Goal: Transaction & Acquisition: Purchase product/service

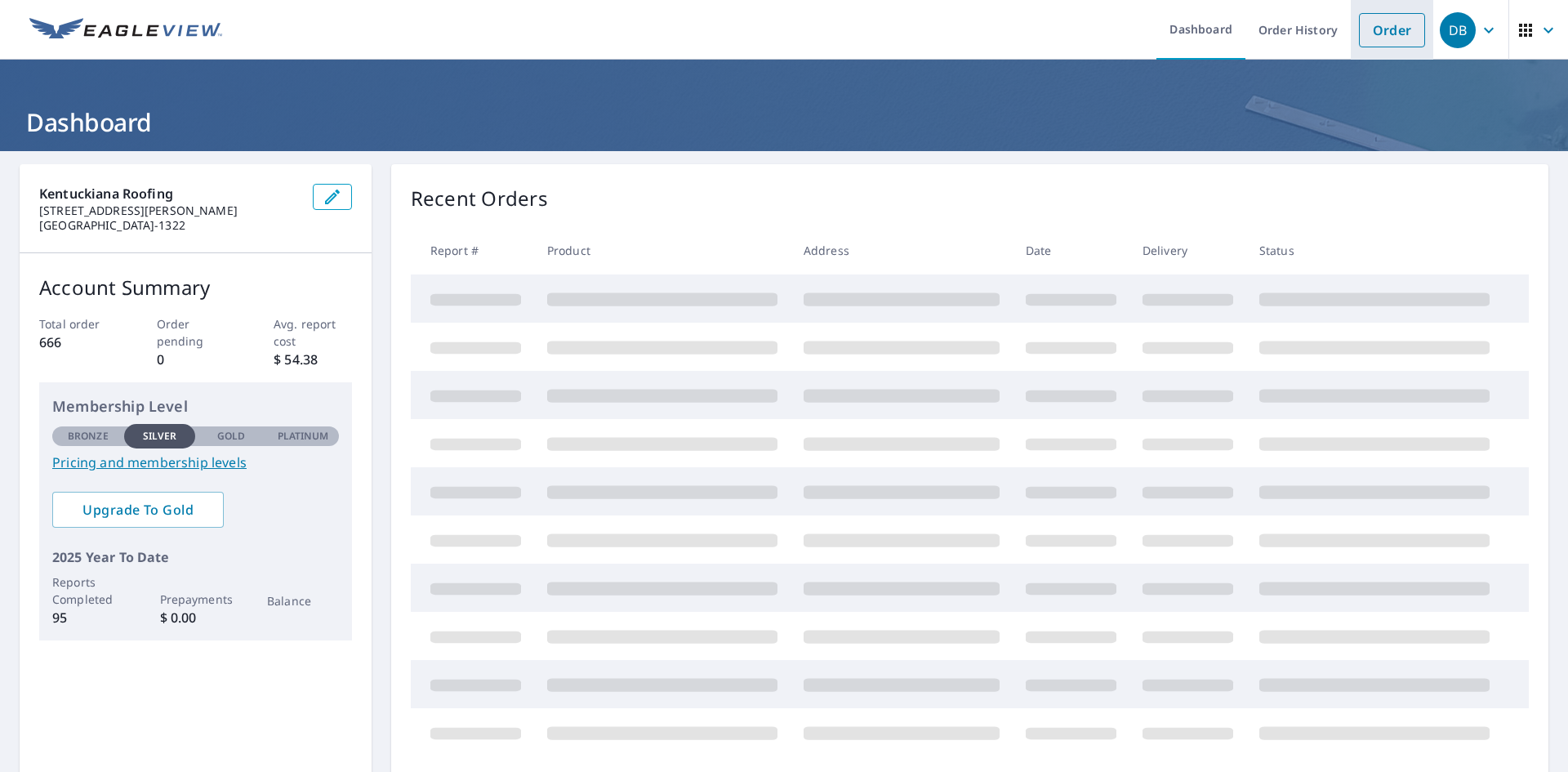
click at [1398, 28] on link "Order" at bounding box center [1392, 30] width 66 height 34
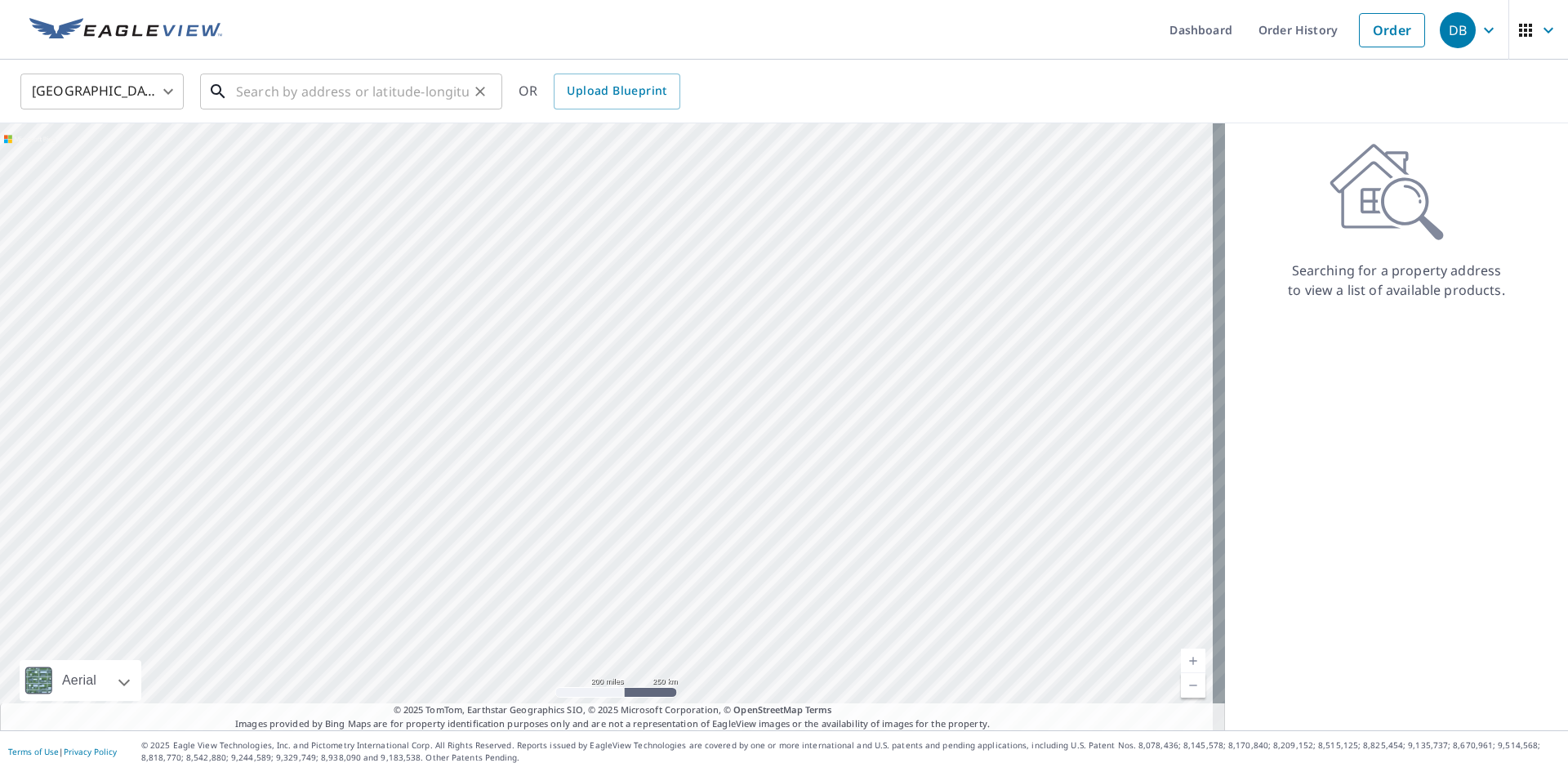
click at [324, 102] on input "text" at bounding box center [352, 91] width 232 height 46
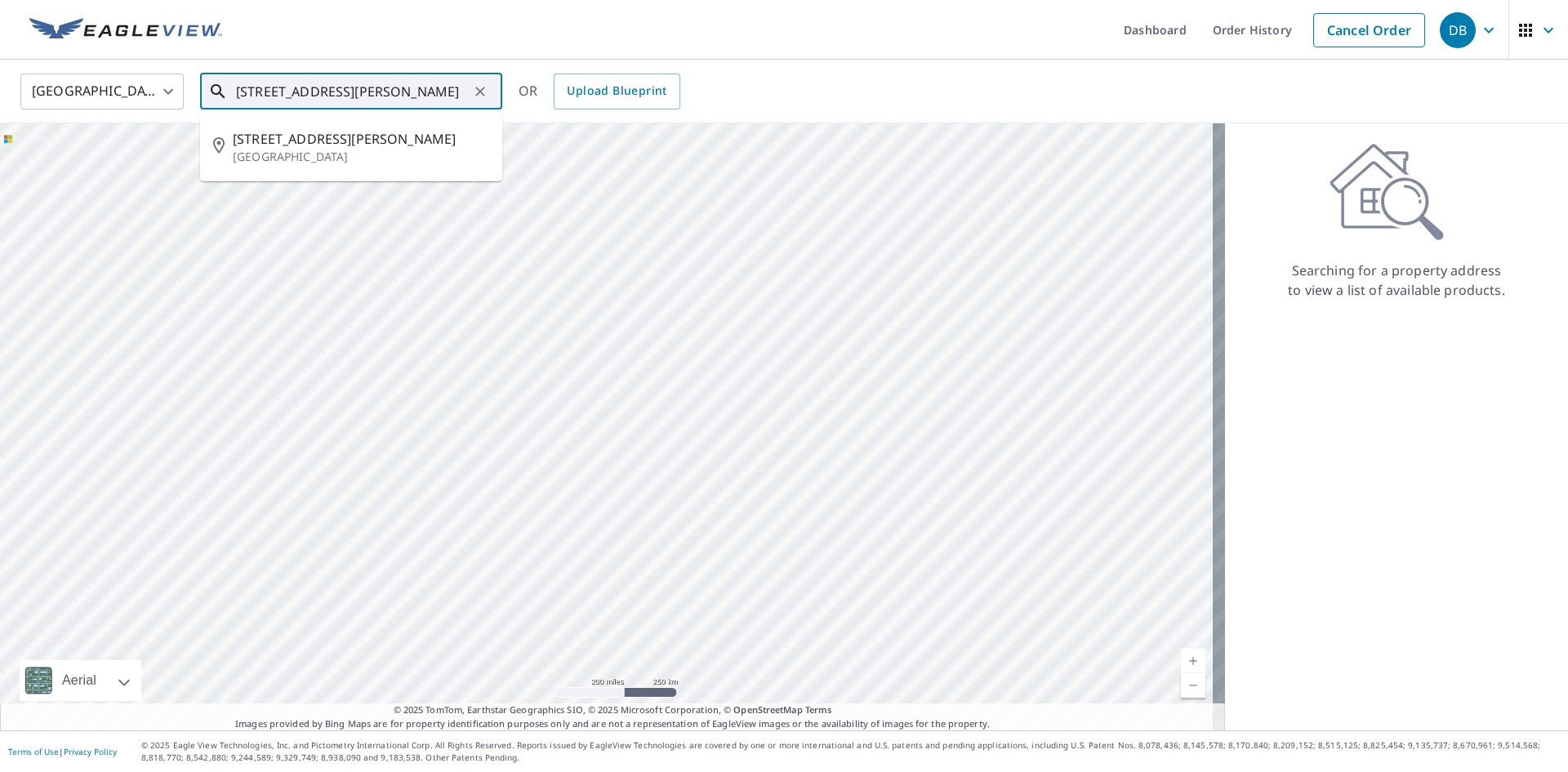
type input "[STREET_ADDRESS][PERSON_NAME]"
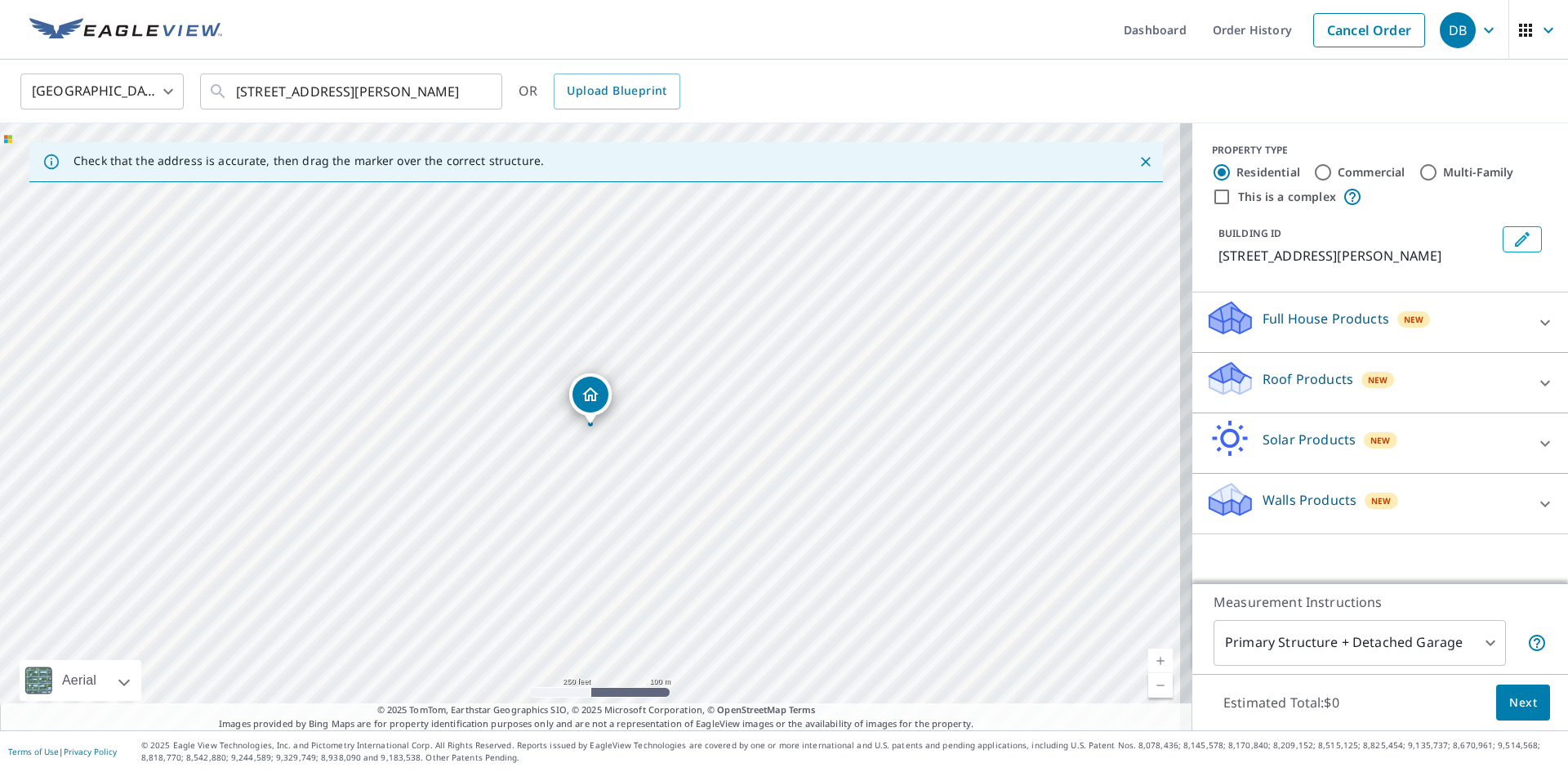
click at [1402, 389] on div "Roof Products New" at bounding box center [1365, 383] width 320 height 46
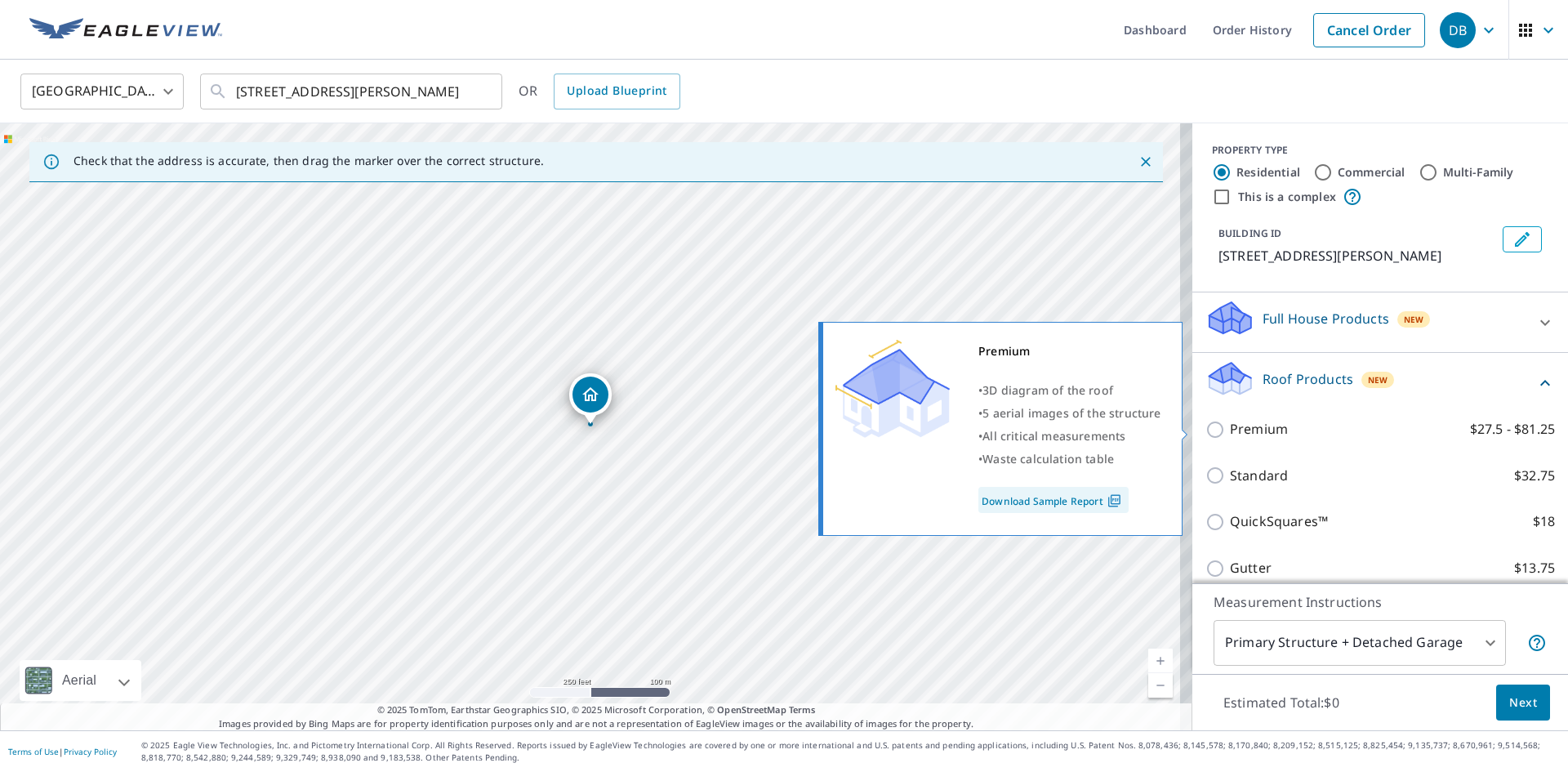
click at [1250, 433] on p "Premium" at bounding box center [1258, 429] width 58 height 20
click at [1230, 433] on input "Premium $27.5 - $81.25" at bounding box center [1218, 429] width 25 height 19
checkbox input "true"
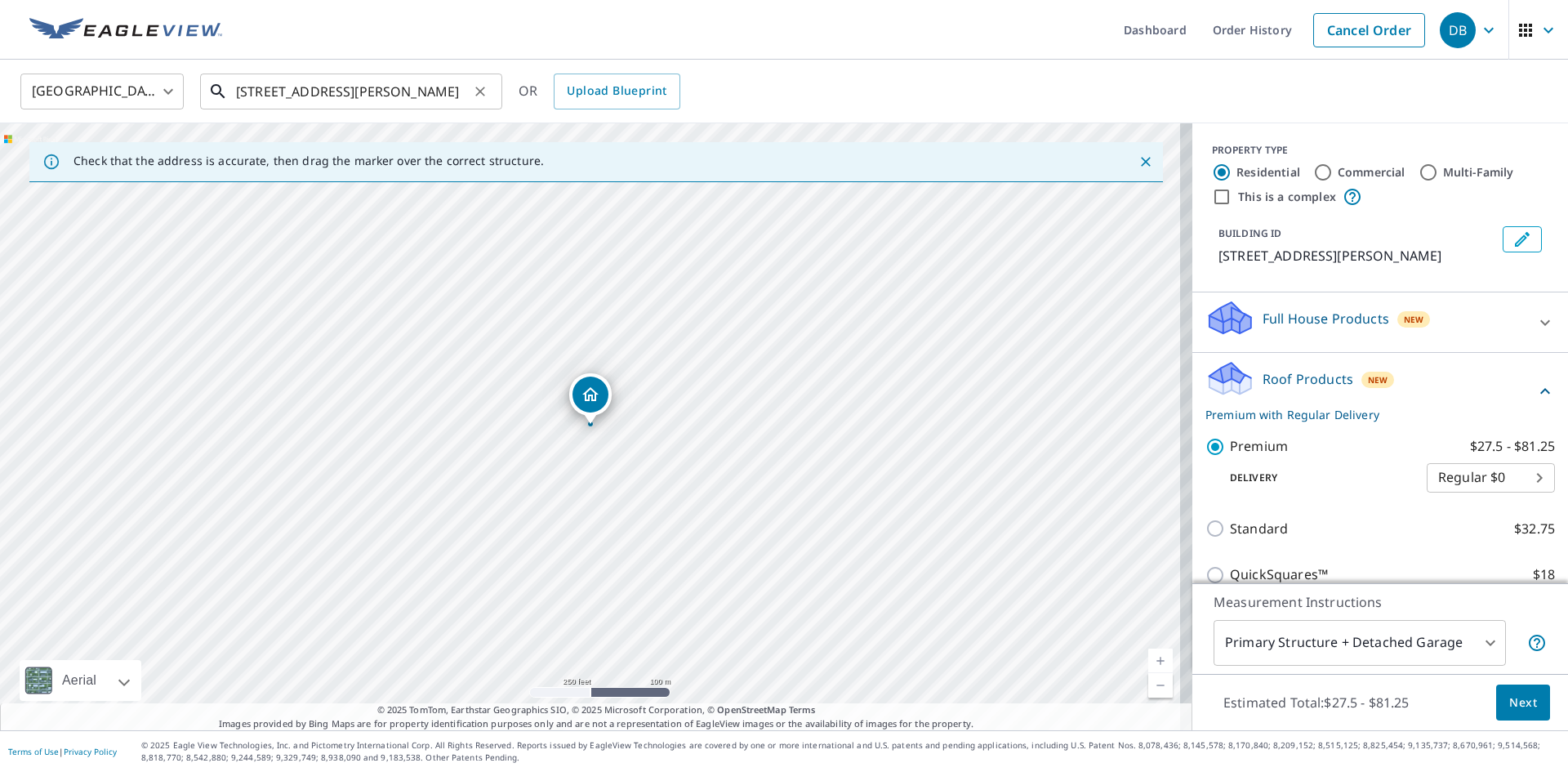
click at [365, 89] on input "[STREET_ADDRESS][PERSON_NAME]" at bounding box center [352, 91] width 232 height 46
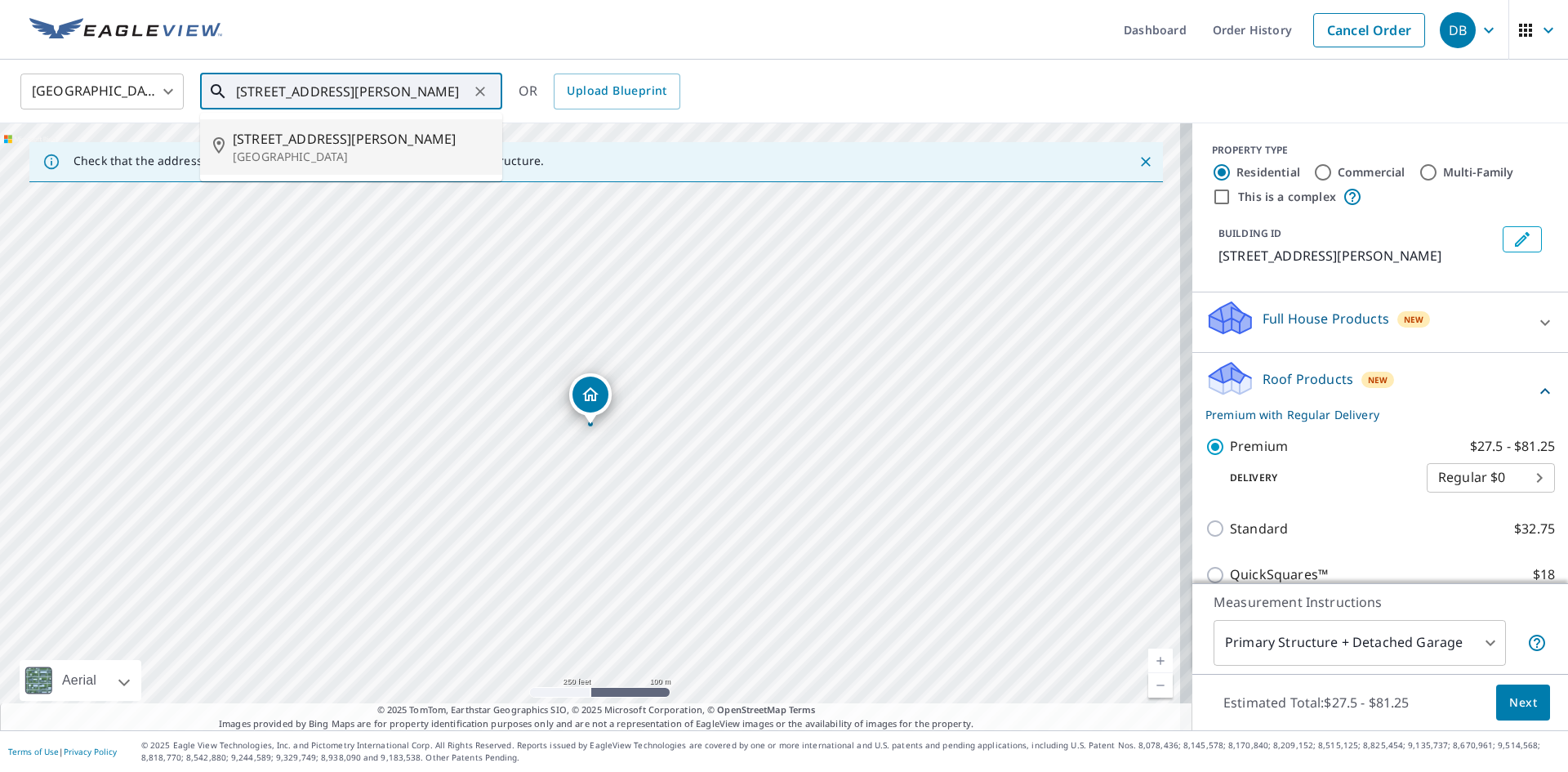
click at [372, 143] on span "[STREET_ADDRESS][PERSON_NAME]" at bounding box center [360, 138] width 256 height 19
type input "[STREET_ADDRESS][PERSON_NAME]"
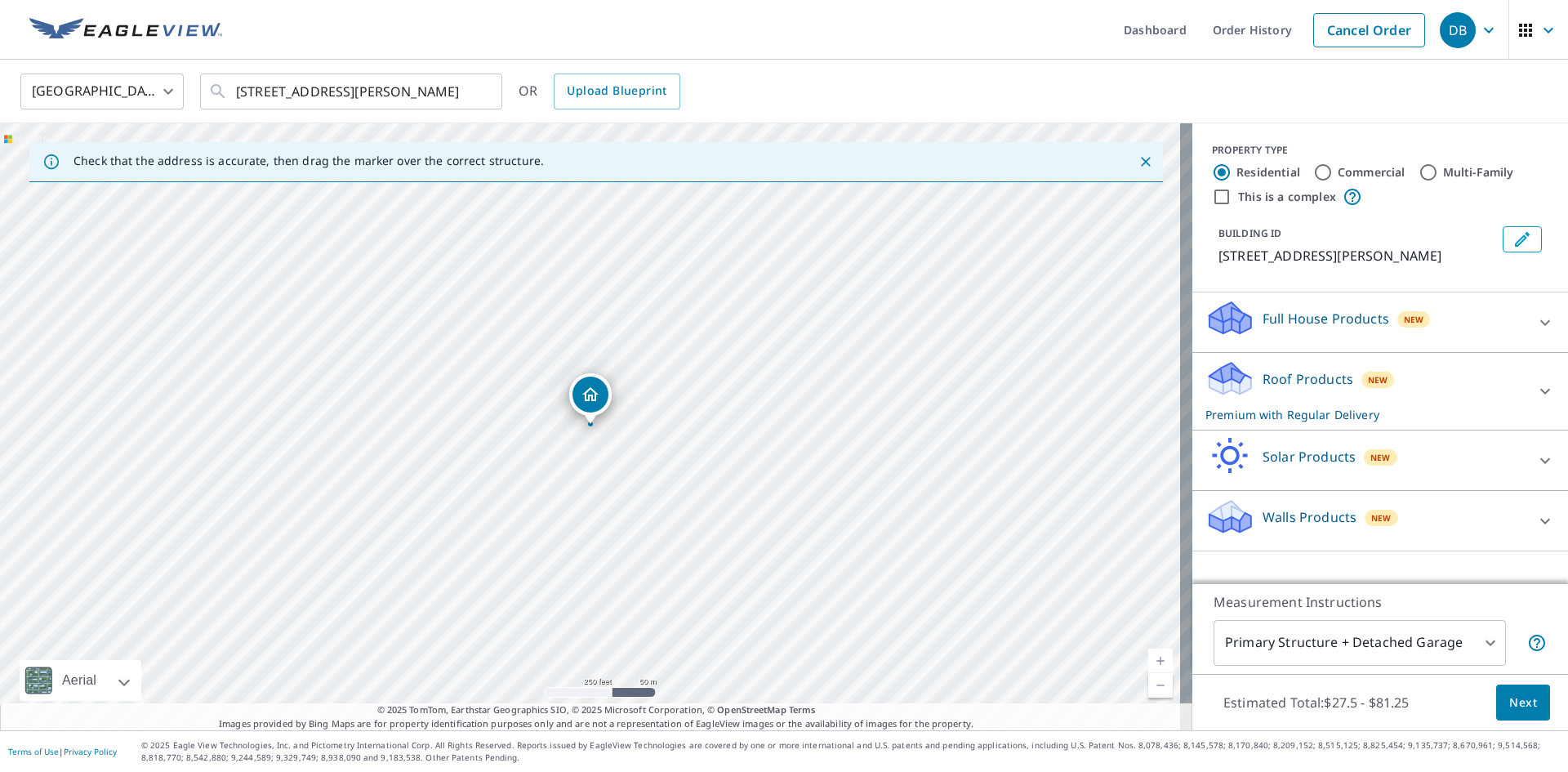
click at [1432, 367] on div "Roof Products New Premium with Regular Delivery" at bounding box center [1365, 391] width 320 height 64
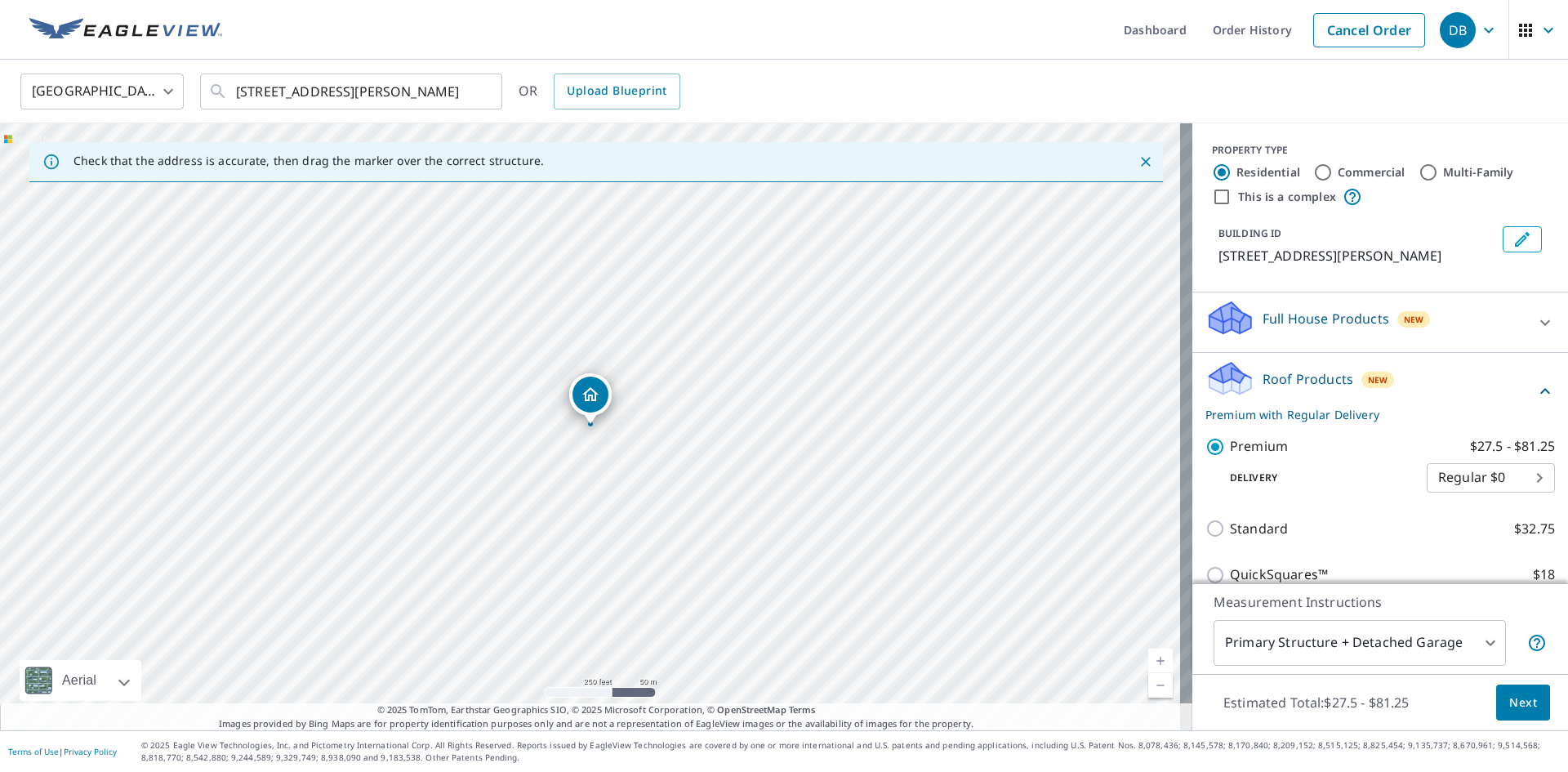
click at [1509, 694] on span "Next" at bounding box center [1523, 703] width 28 height 20
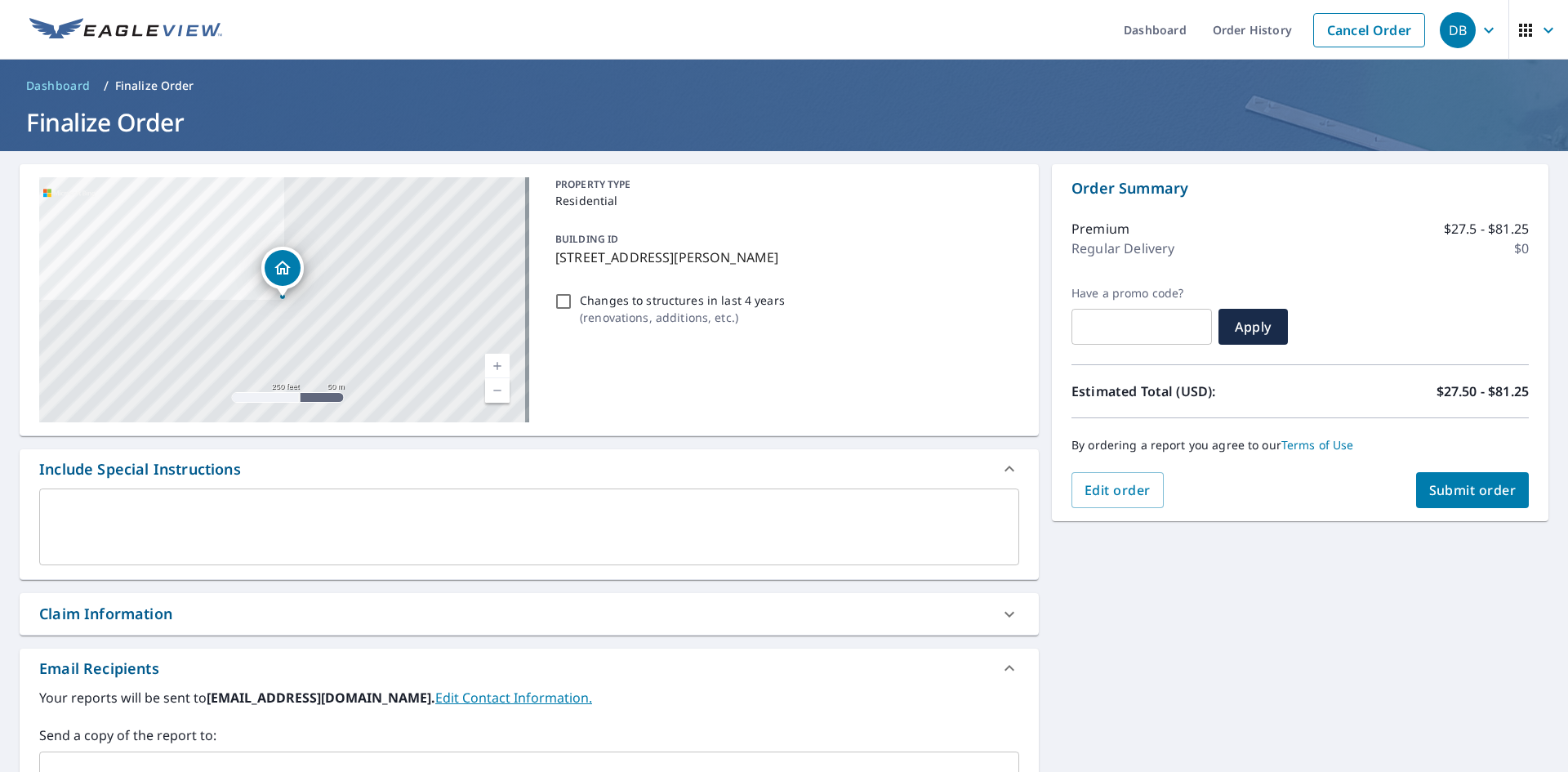
click at [1492, 485] on span "Submit order" at bounding box center [1472, 490] width 88 height 18
